Goal: Participate in discussion: Engage in conversation with other users on a specific topic

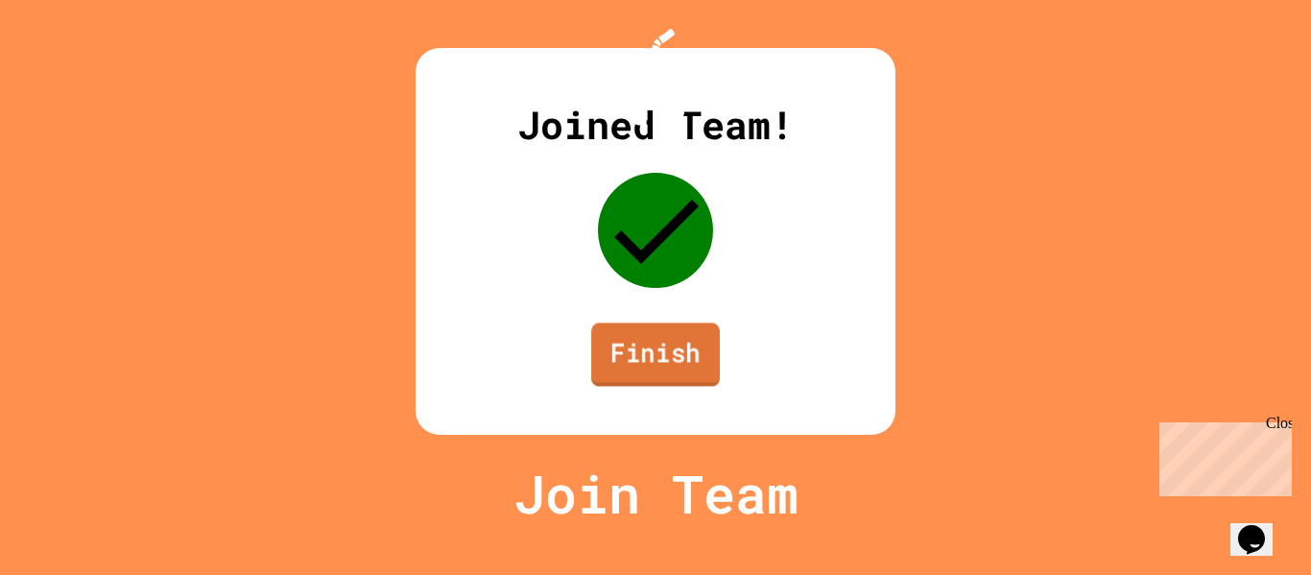
click at [668, 386] on link "Finish" at bounding box center [655, 354] width 129 height 63
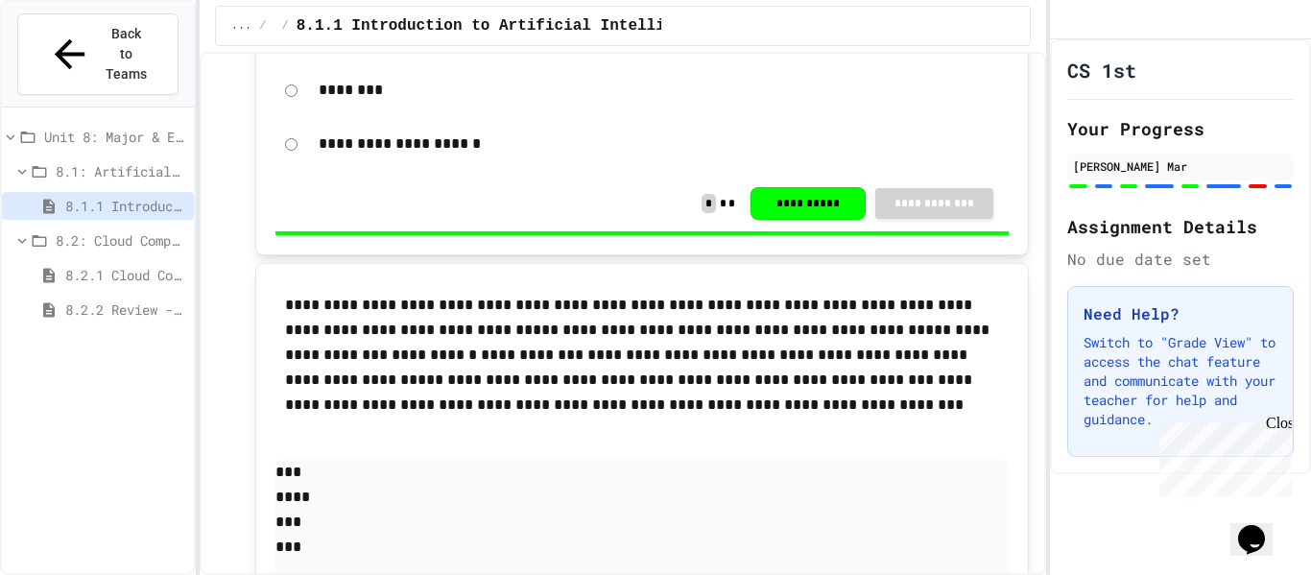
scroll to position [2944, 0]
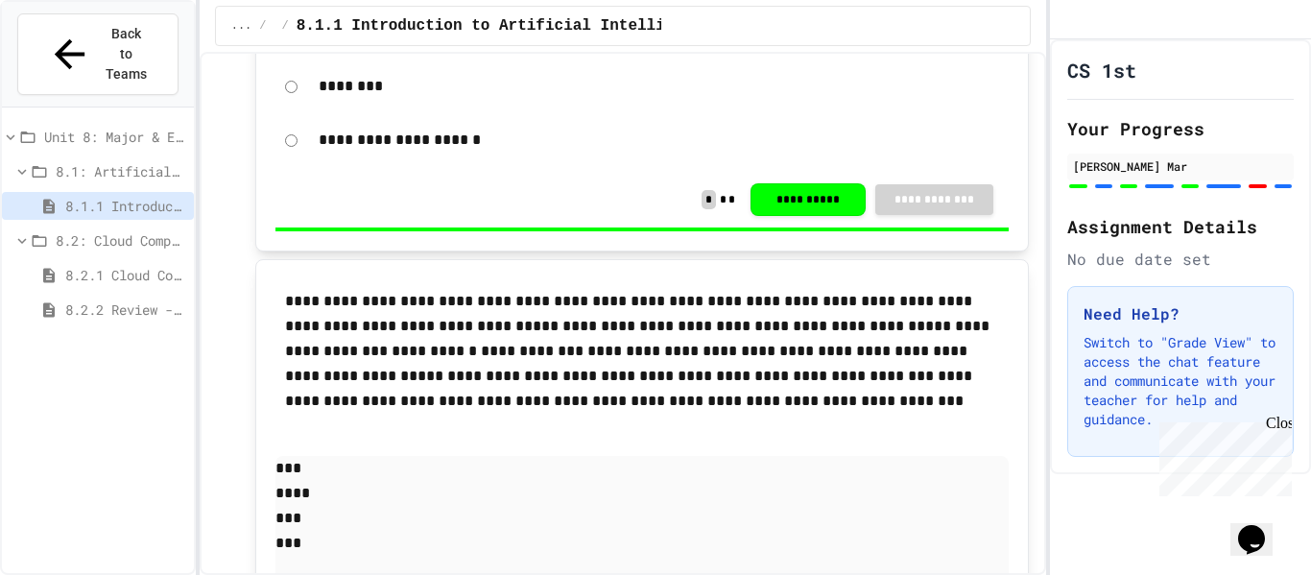
click at [90, 261] on div "8.2.1 Cloud Computing: Transforming the Digital World" at bounding box center [98, 278] width 192 height 35
click at [76, 265] on span "8.2.1 Cloud Computing: Transforming the Digital World" at bounding box center [125, 275] width 121 height 20
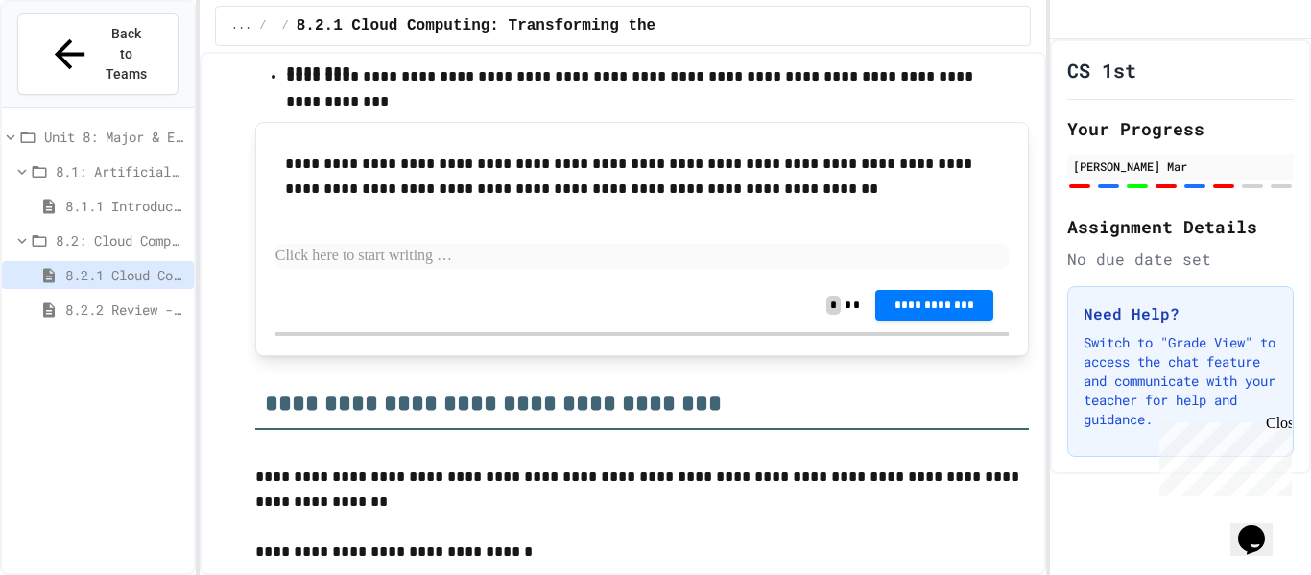
scroll to position [7692, 0]
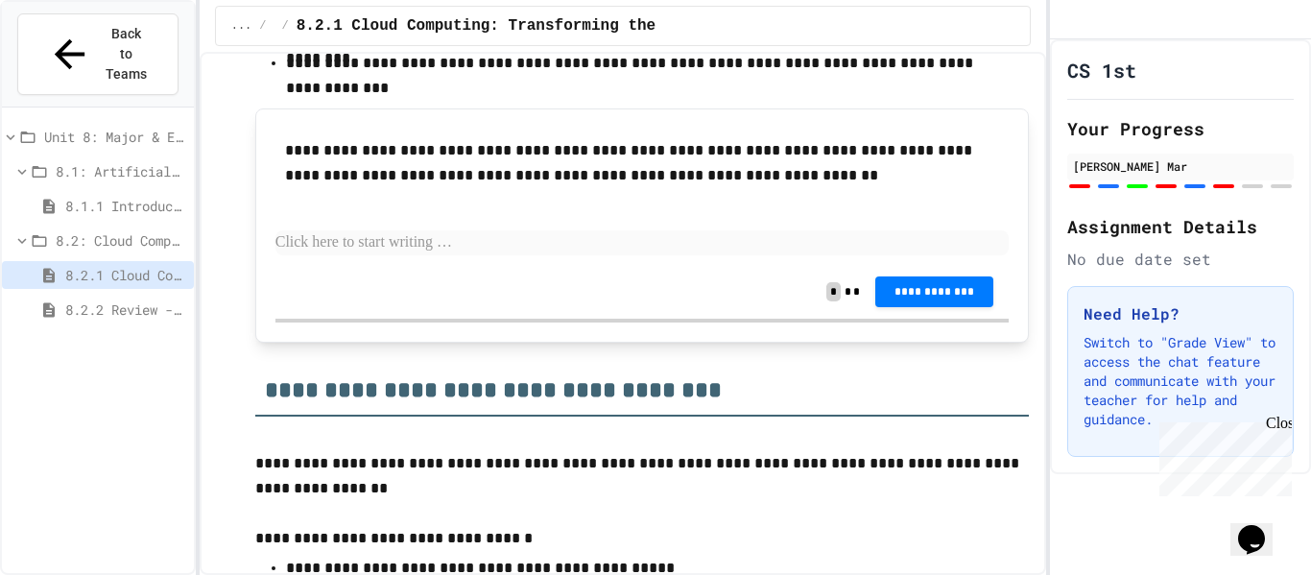
click at [488, 244] on p at bounding box center [642, 242] width 734 height 25
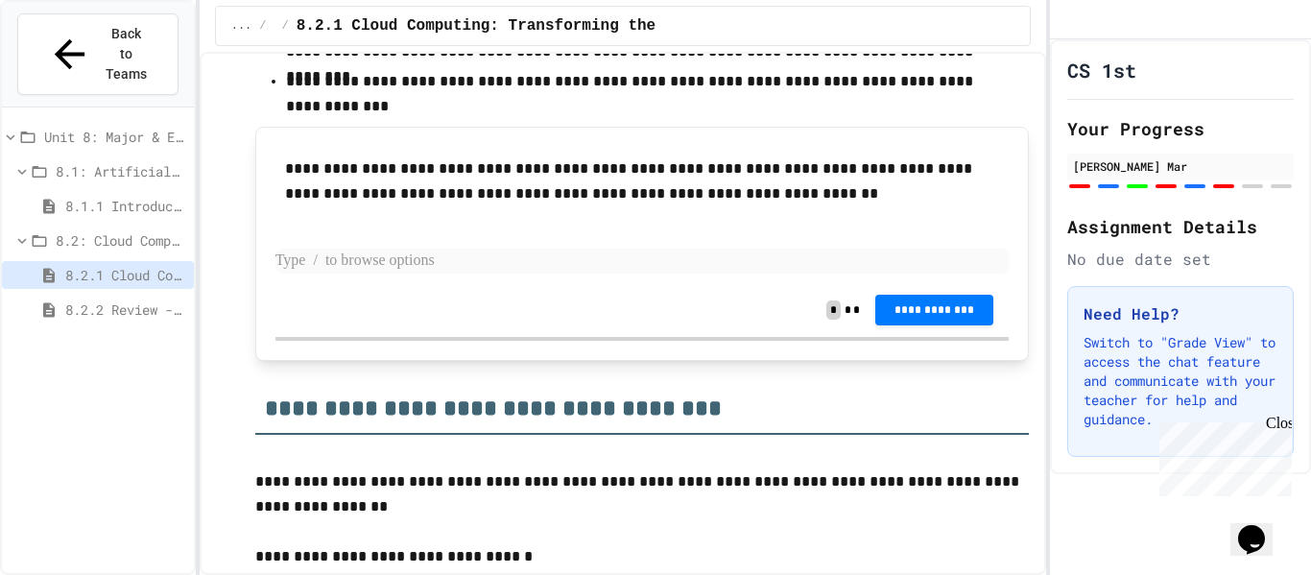
scroll to position [7666, 0]
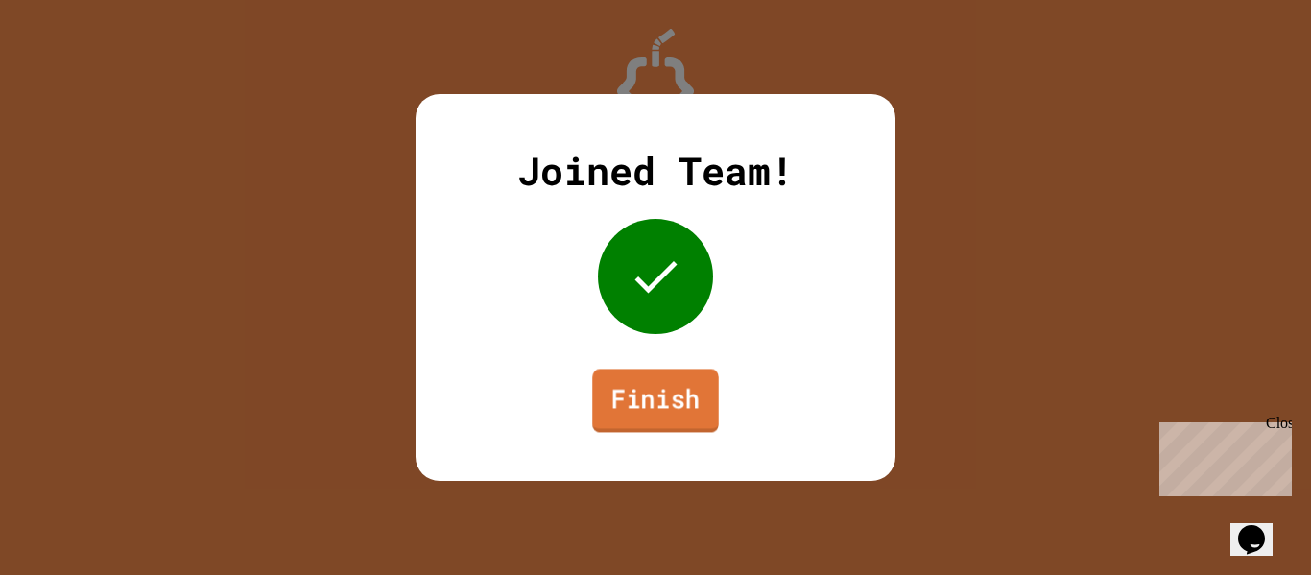
click at [620, 403] on link "Finish" at bounding box center [655, 400] width 127 height 63
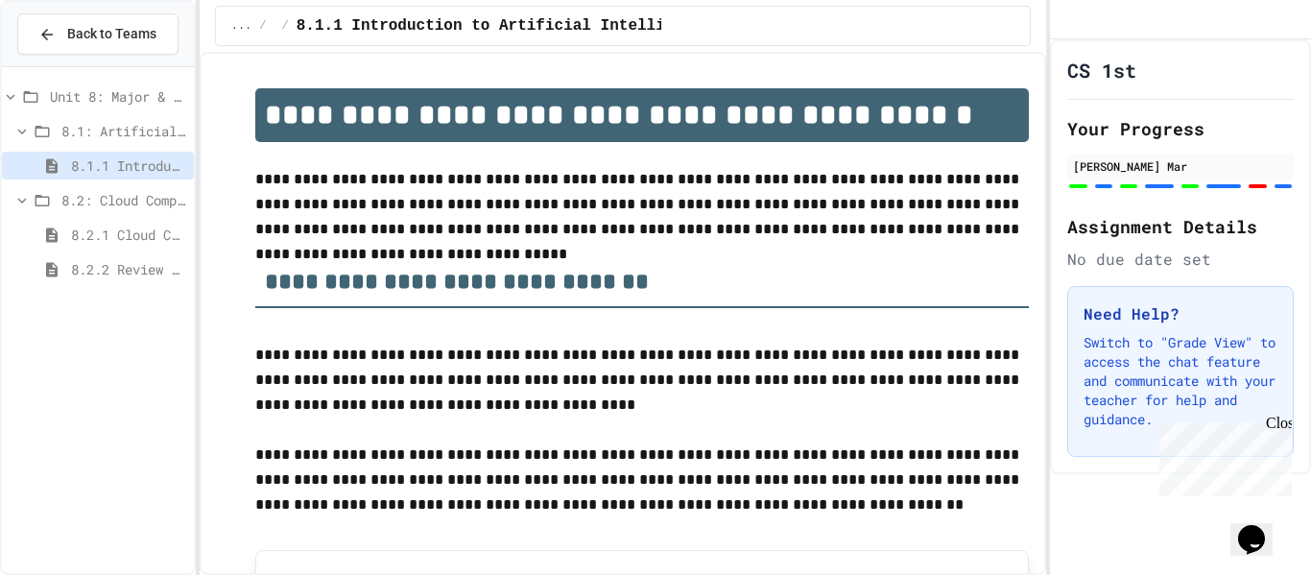
click at [117, 235] on span "8.2.1 Cloud Computing: Transforming the Digital World" at bounding box center [128, 235] width 115 height 20
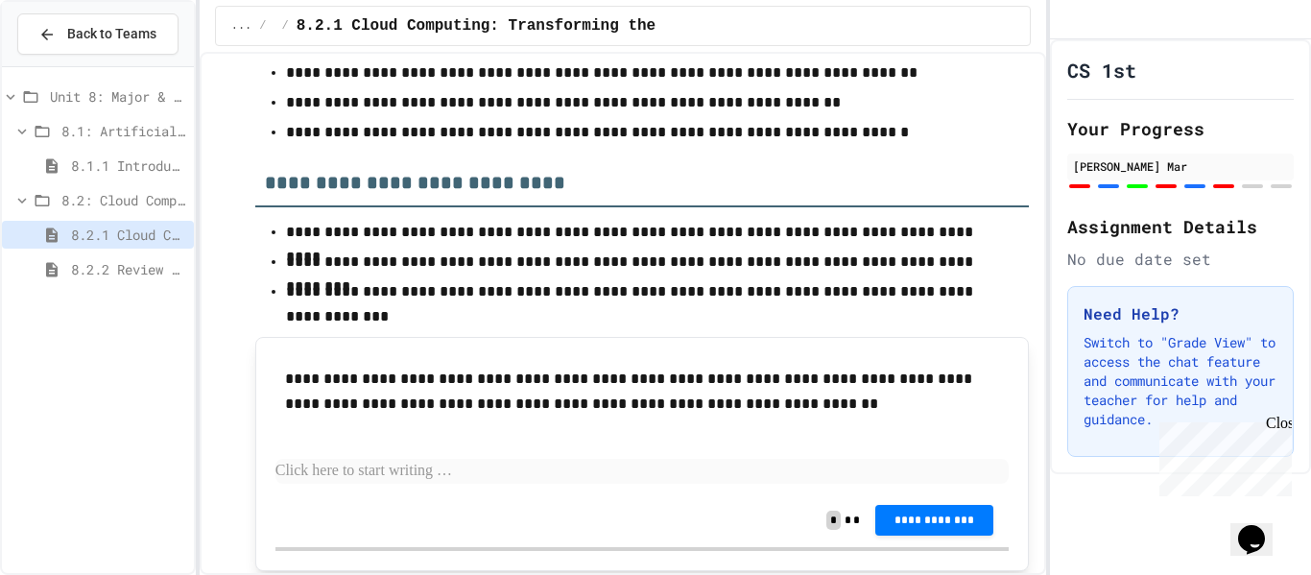
scroll to position [7463, 0]
click at [338, 470] on p at bounding box center [642, 472] width 734 height 25
click at [344, 480] on p at bounding box center [642, 472] width 734 height 25
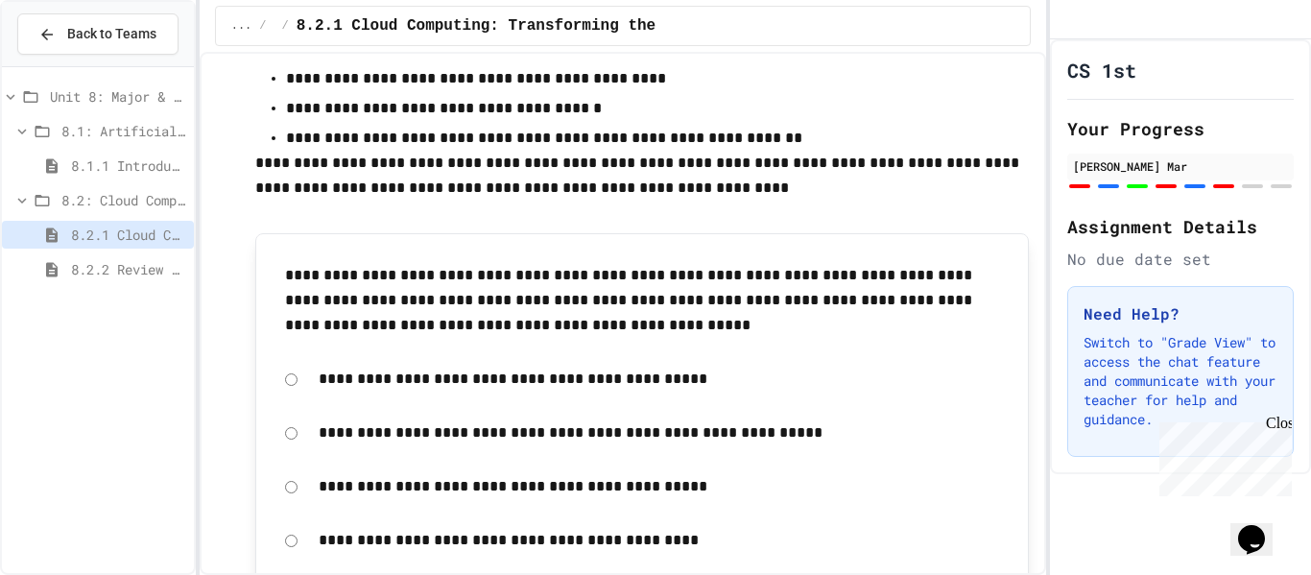
scroll to position [8512, 0]
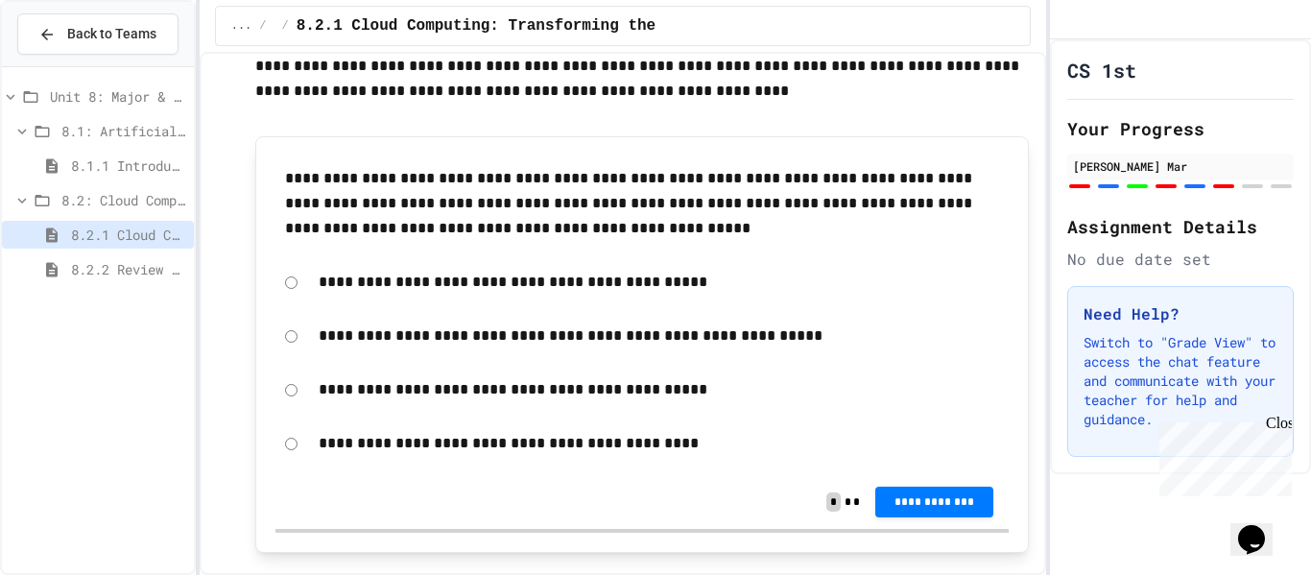
click at [394, 333] on p "**********" at bounding box center [659, 335] width 681 height 25
click at [297, 340] on div "**********" at bounding box center [642, 336] width 734 height 44
click at [961, 490] on button "**********" at bounding box center [934, 500] width 118 height 31
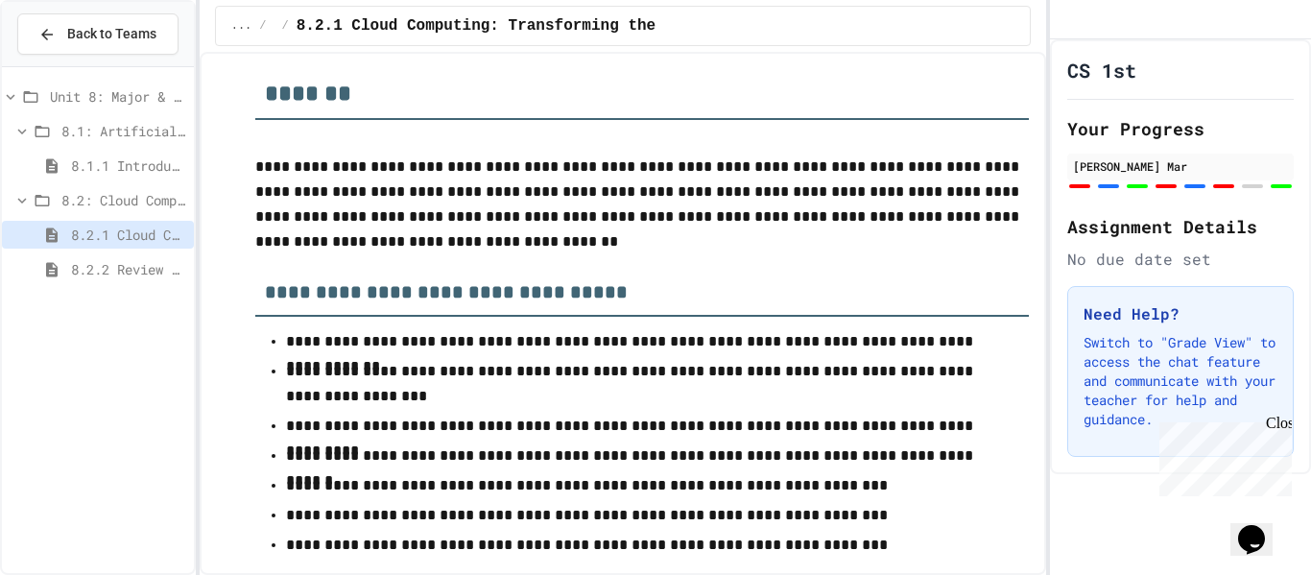
scroll to position [9743, 0]
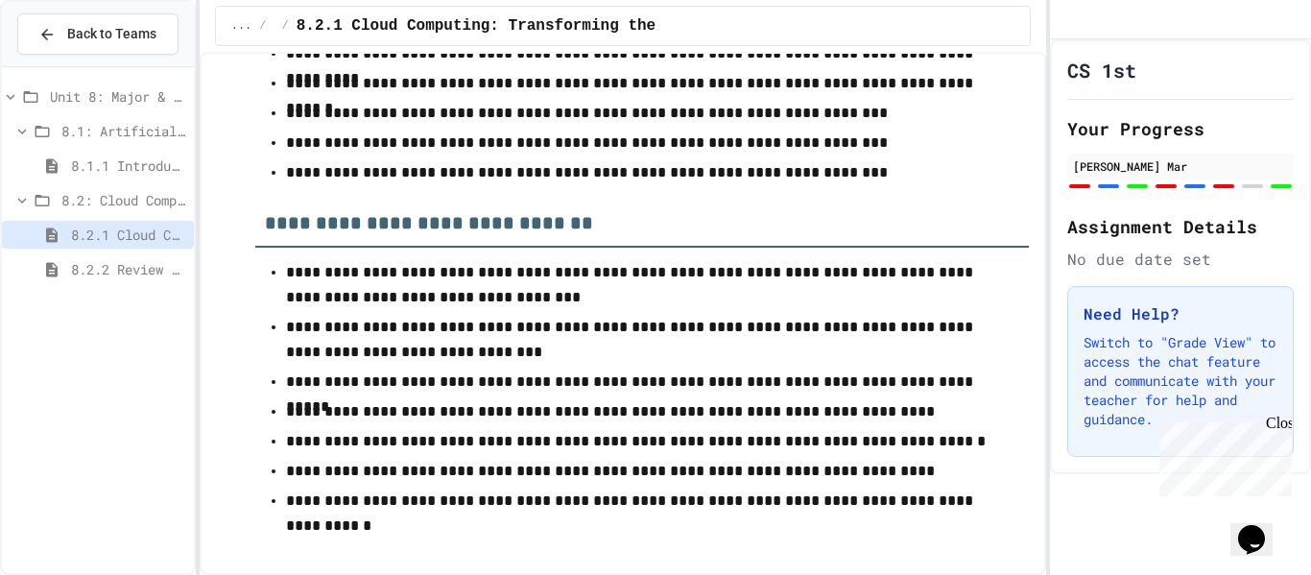
click at [83, 275] on span "8.2.2 Review - Cloud Computing" at bounding box center [128, 269] width 115 height 20
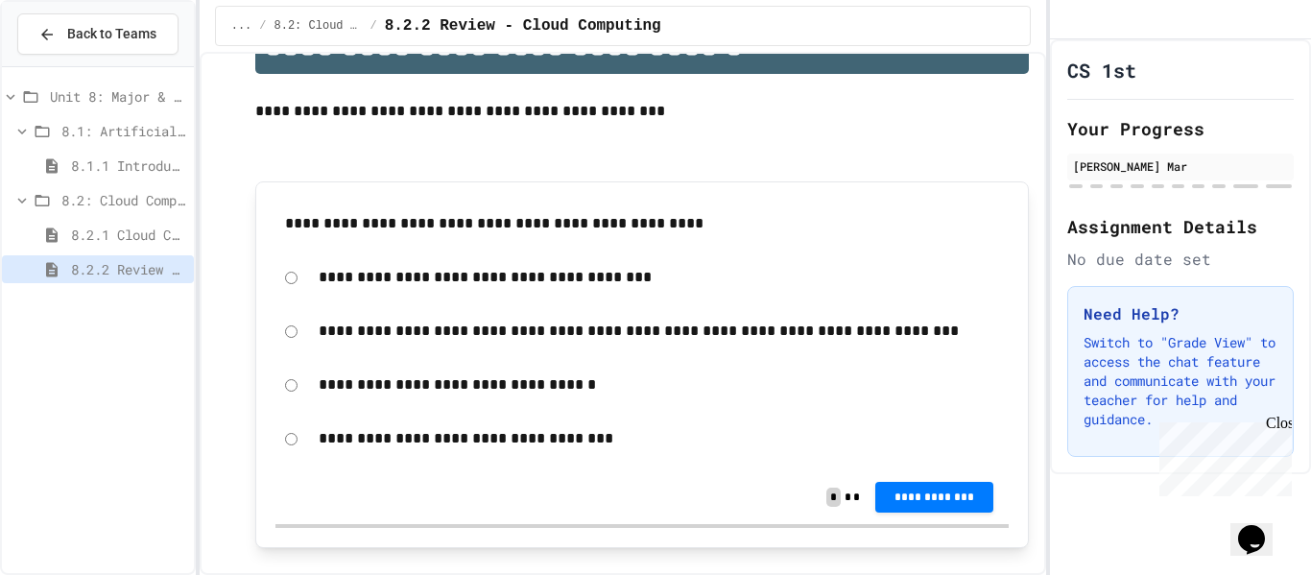
scroll to position [84, 0]
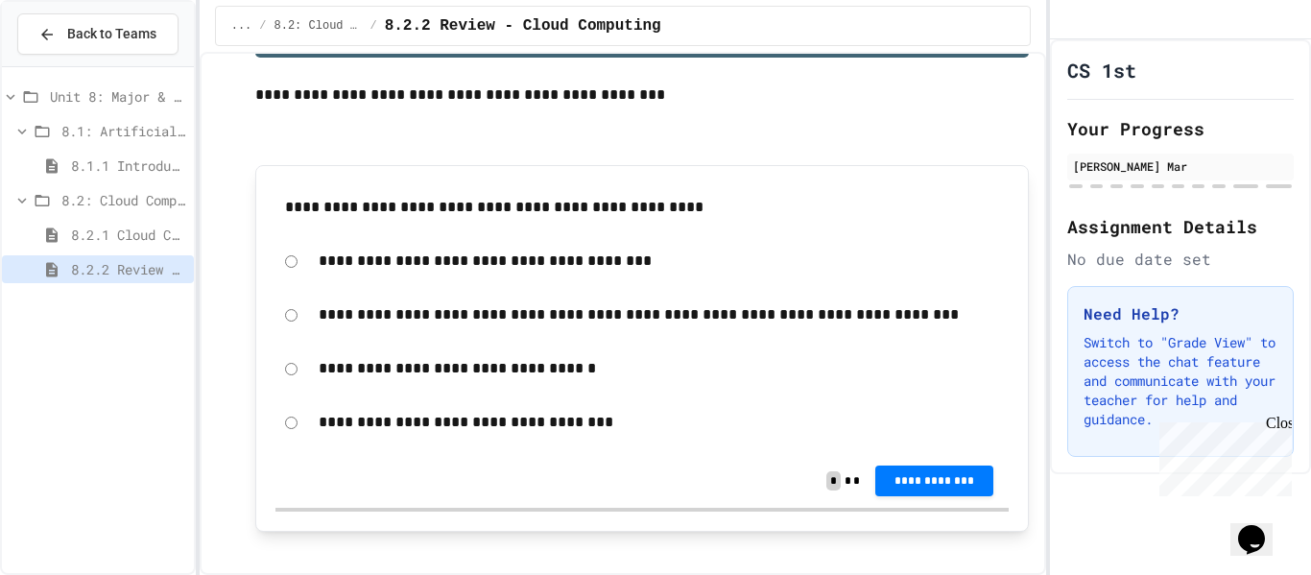
click at [119, 225] on span "8.2.1 Cloud Computing: Transforming the Digital World" at bounding box center [128, 235] width 115 height 20
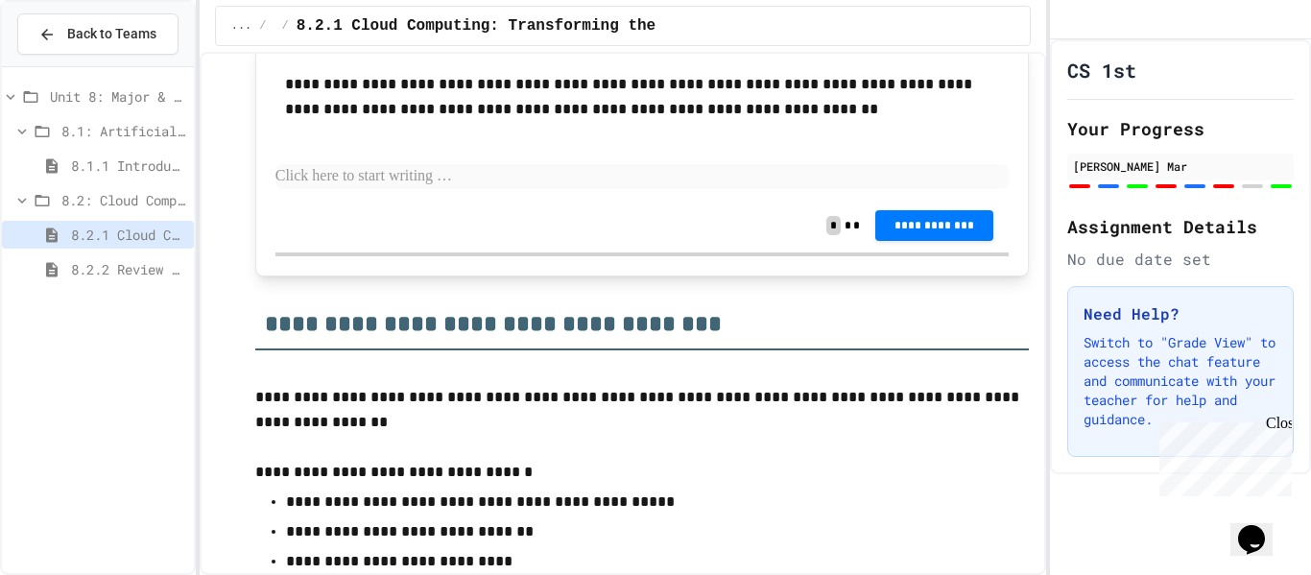
scroll to position [7757, 0]
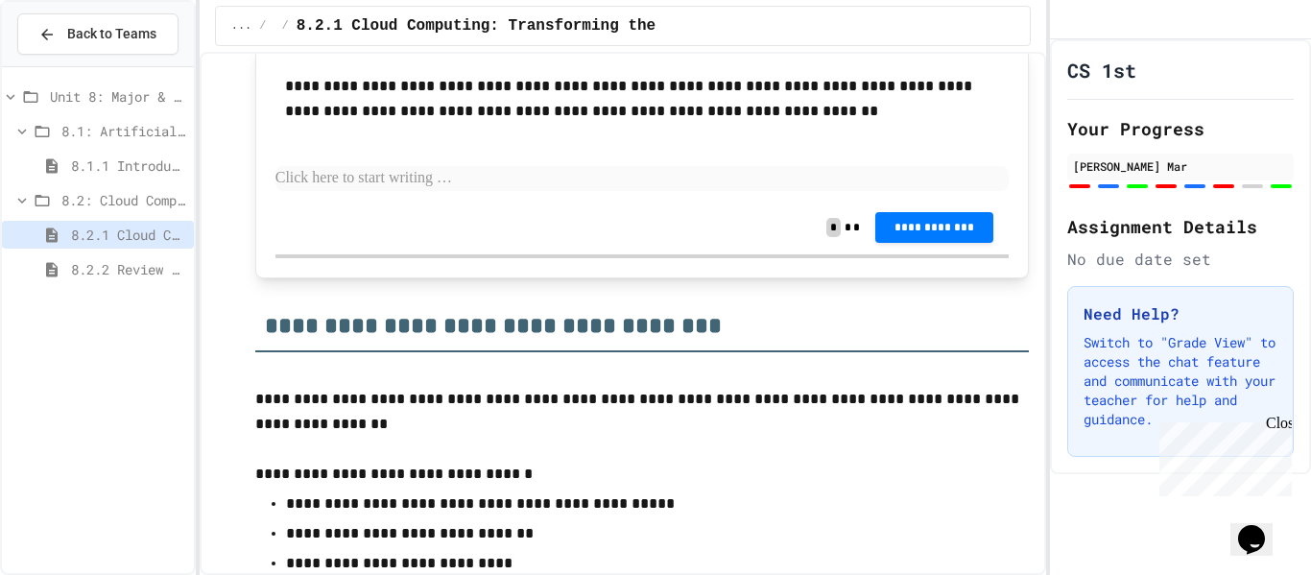
click at [550, 210] on div "**********" at bounding box center [642, 228] width 734 height 54
click at [552, 172] on p at bounding box center [642, 178] width 734 height 25
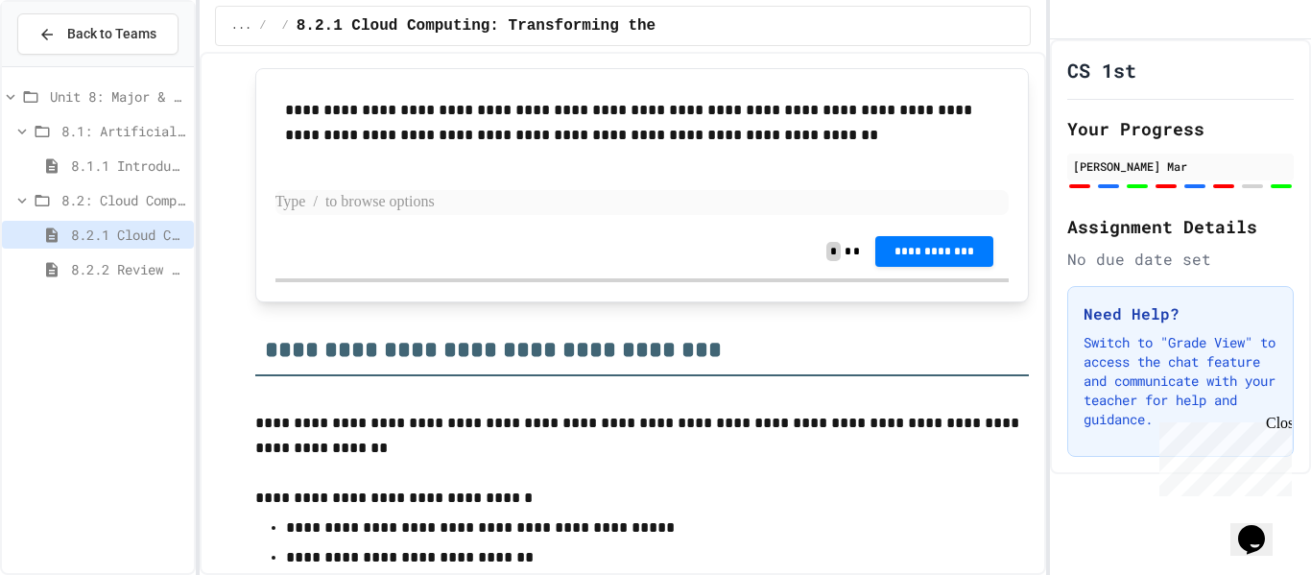
scroll to position [7729, 0]
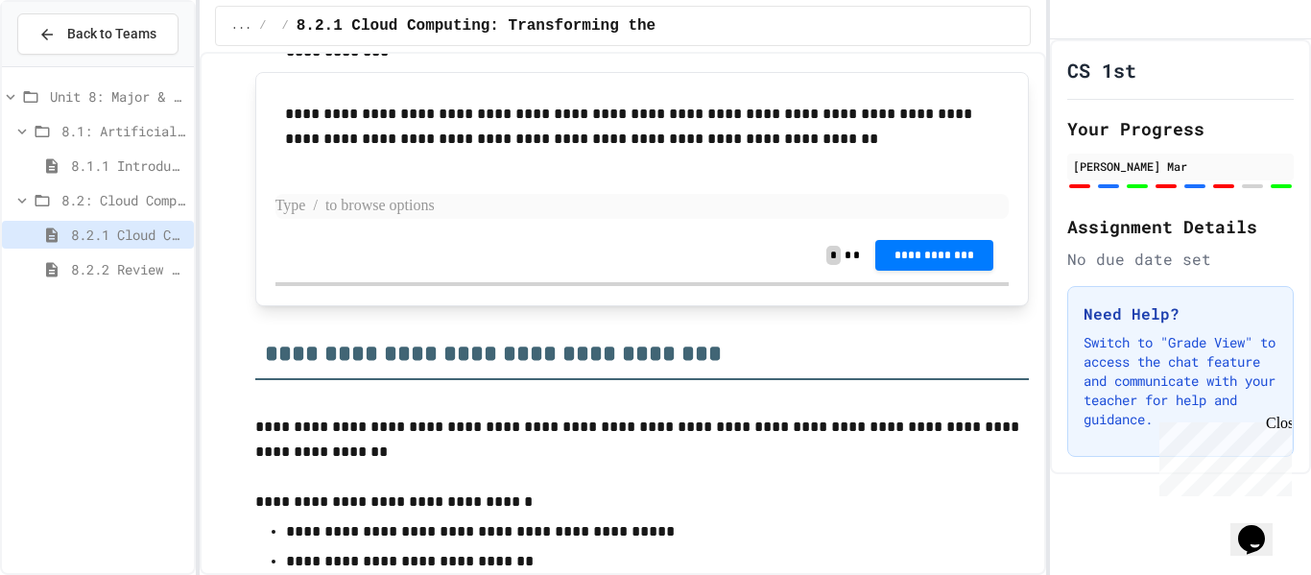
click at [551, 197] on p at bounding box center [642, 206] width 734 height 25
click at [532, 205] on p at bounding box center [642, 206] width 734 height 25
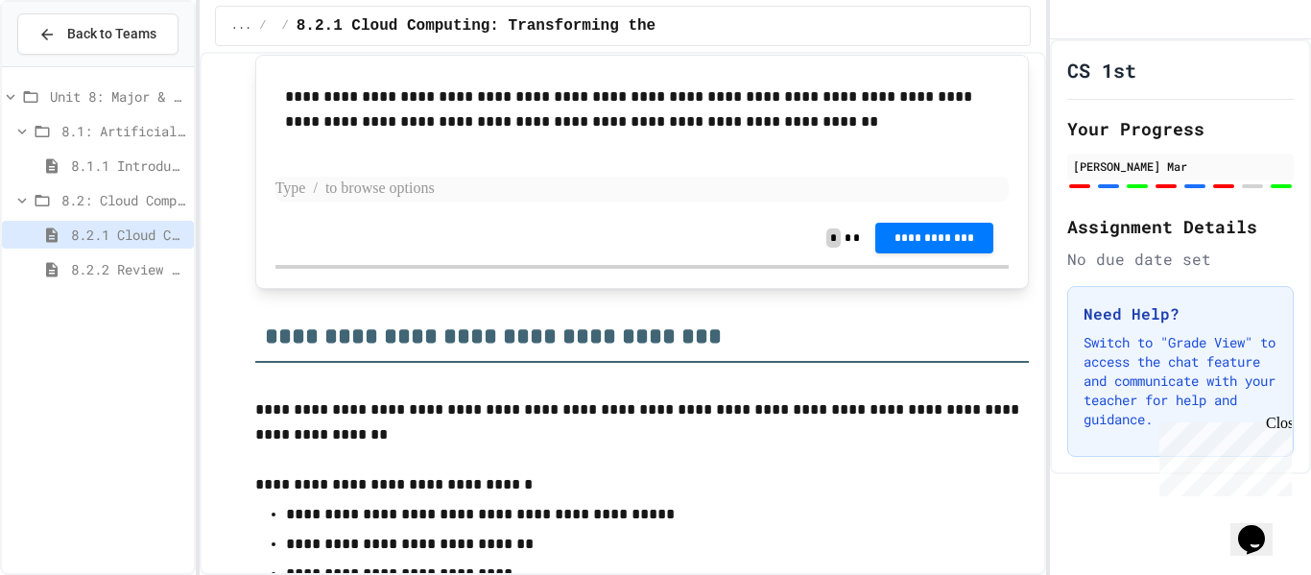
scroll to position [7744, 0]
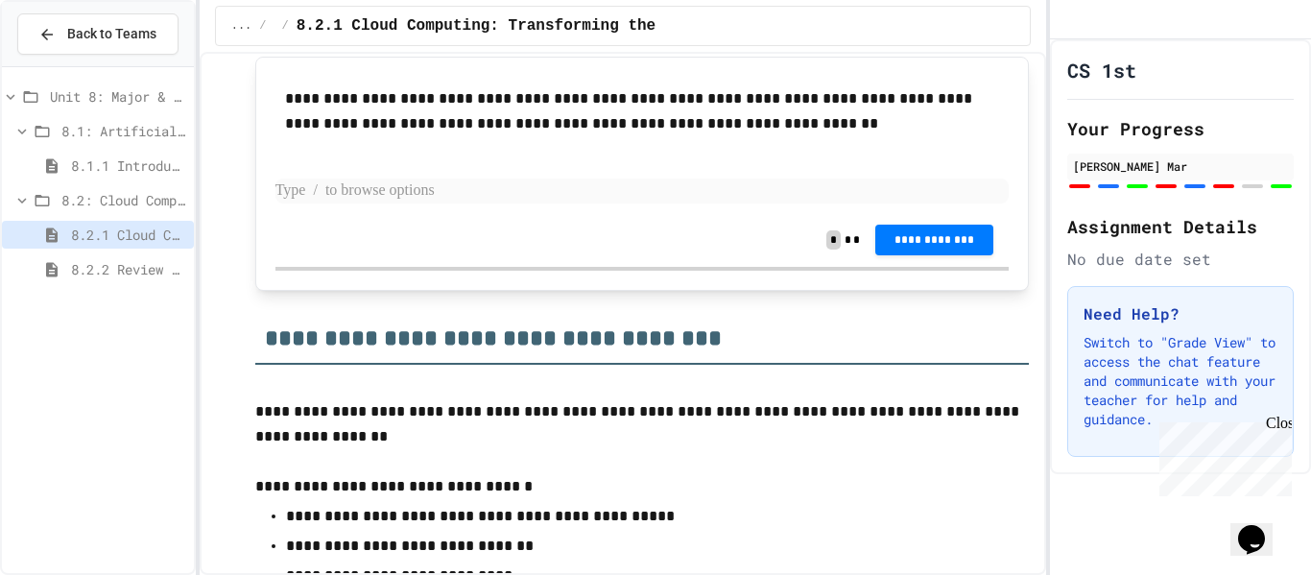
click at [465, 193] on p at bounding box center [642, 191] width 734 height 25
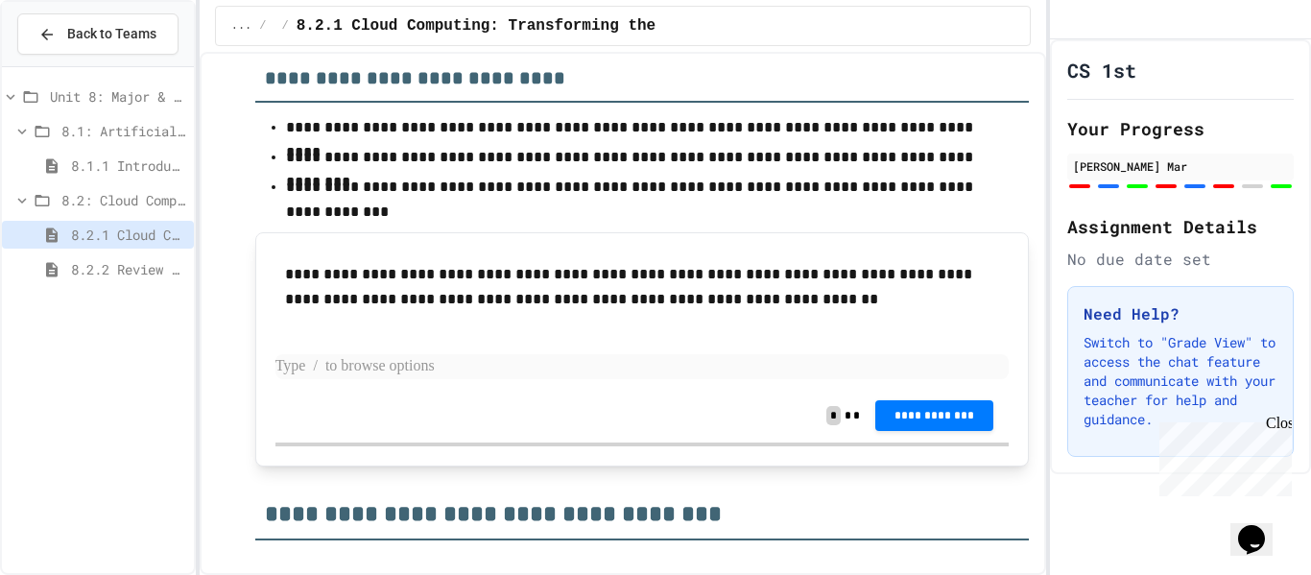
scroll to position [7565, 0]
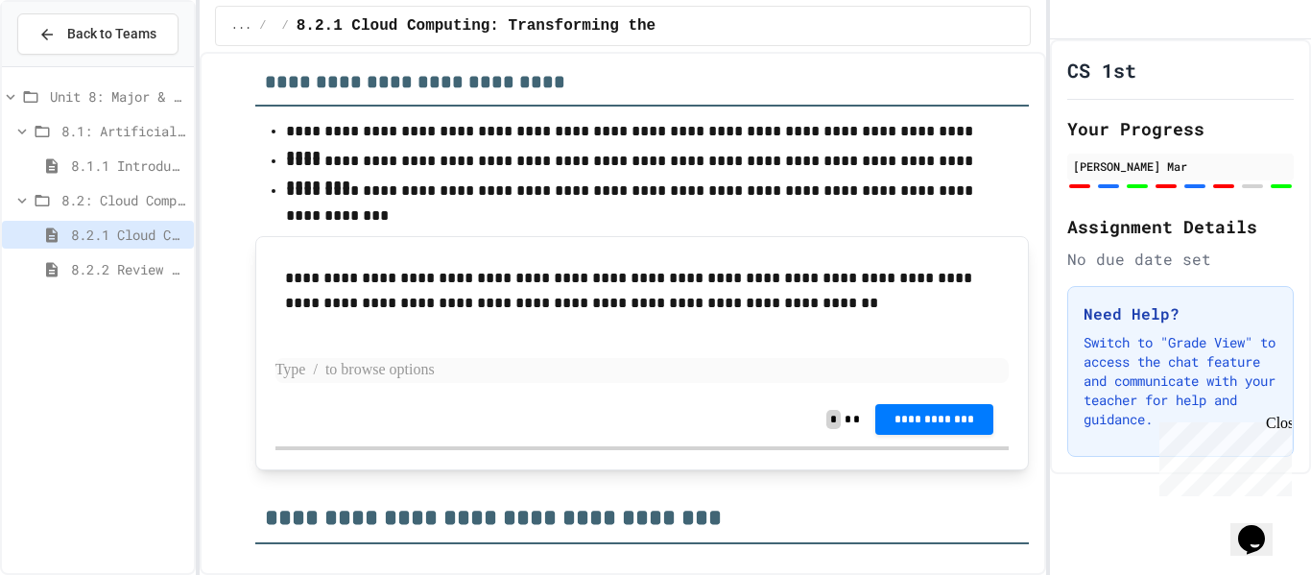
click at [410, 361] on p at bounding box center [642, 370] width 734 height 25
click at [368, 371] on p at bounding box center [642, 370] width 734 height 25
click at [369, 375] on p at bounding box center [642, 370] width 734 height 25
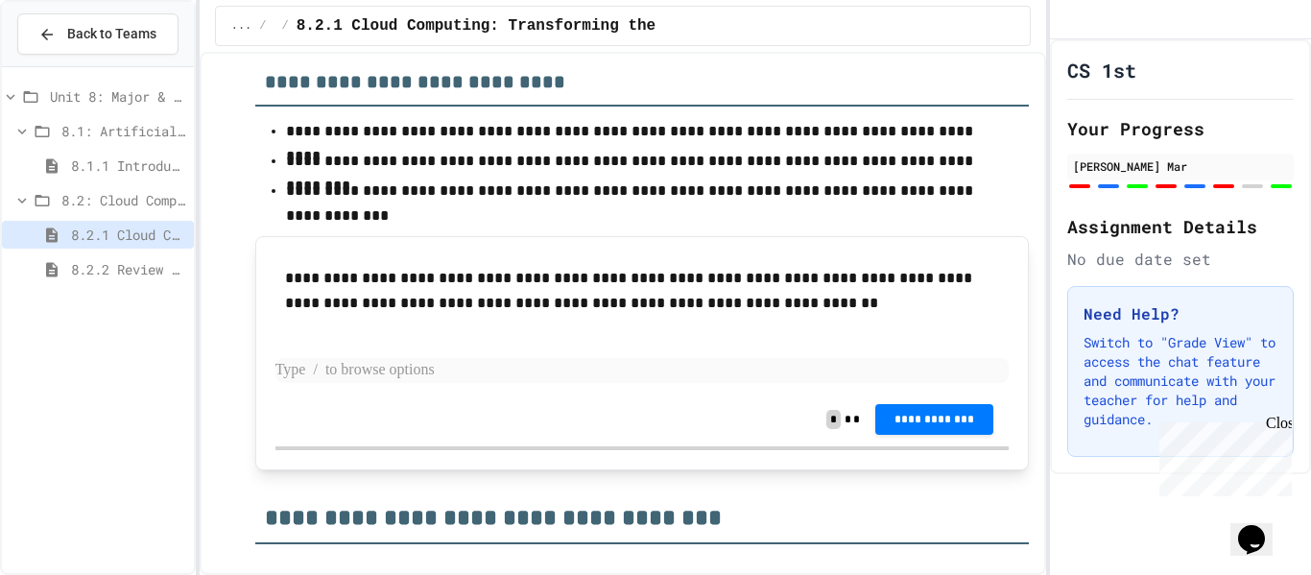
click at [369, 375] on p at bounding box center [642, 370] width 734 height 25
click at [362, 364] on p at bounding box center [642, 370] width 734 height 25
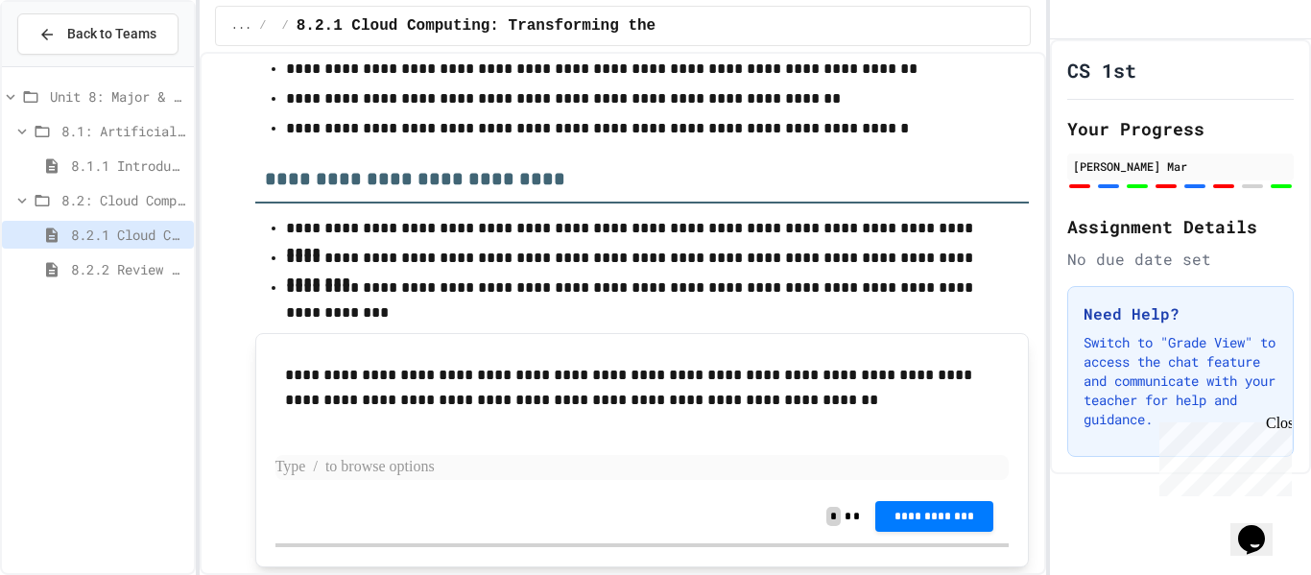
scroll to position [7471, 0]
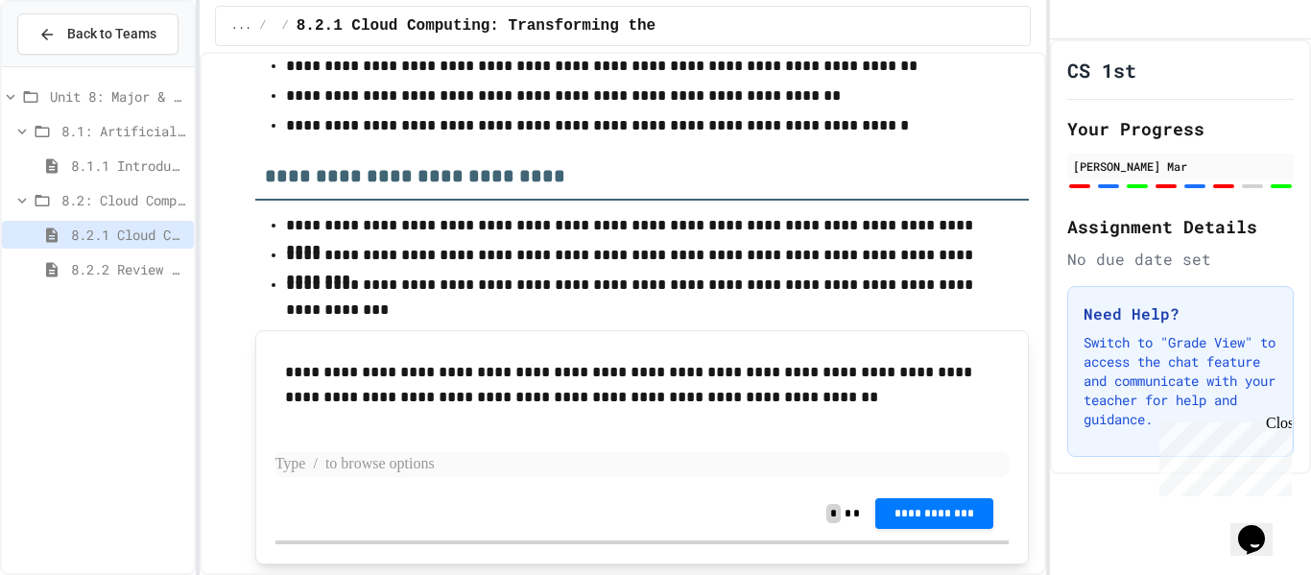
click at [329, 465] on p at bounding box center [642, 464] width 734 height 25
